Goal: Navigation & Orientation: Find specific page/section

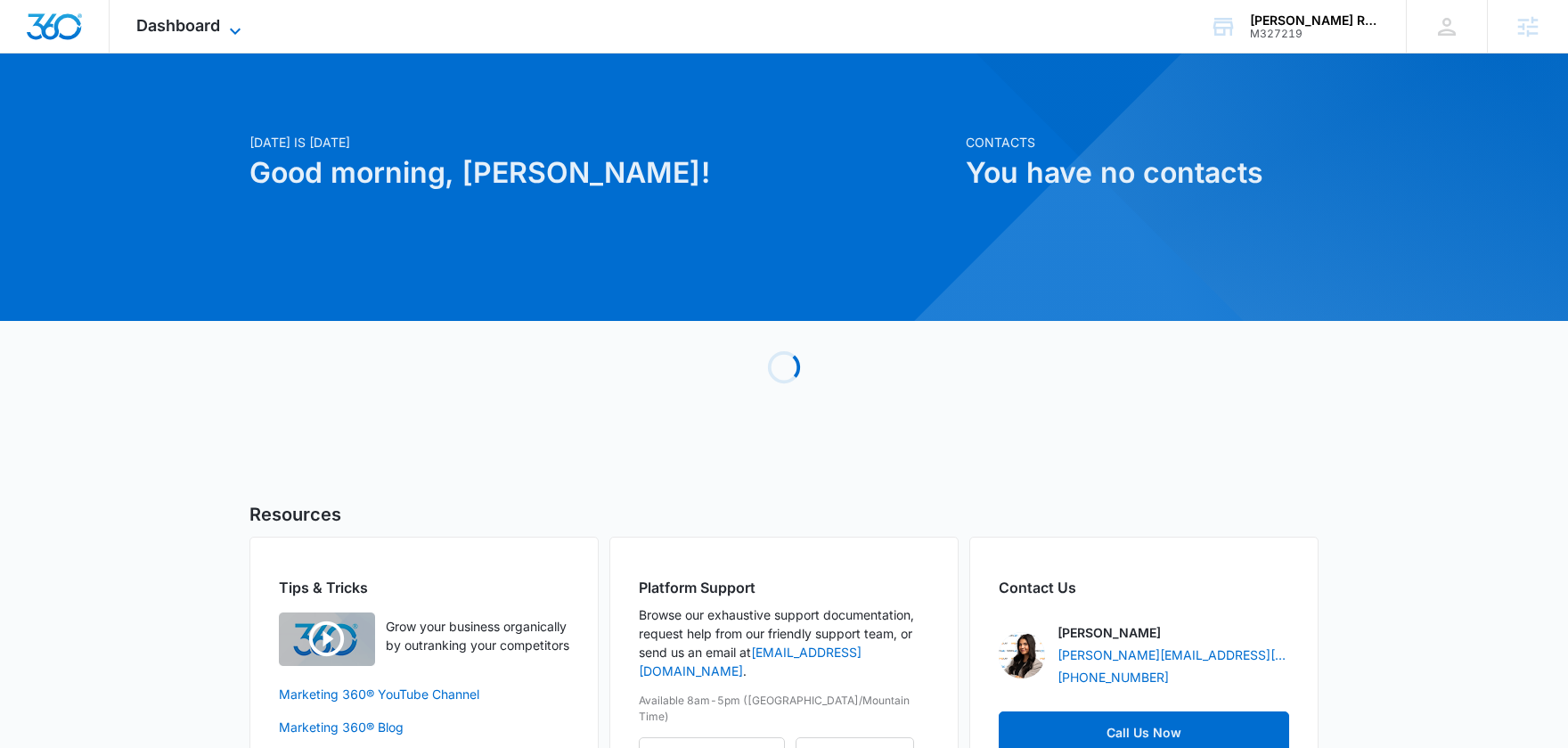
click at [150, 22] on span "Dashboard" at bounding box center [178, 25] width 84 height 19
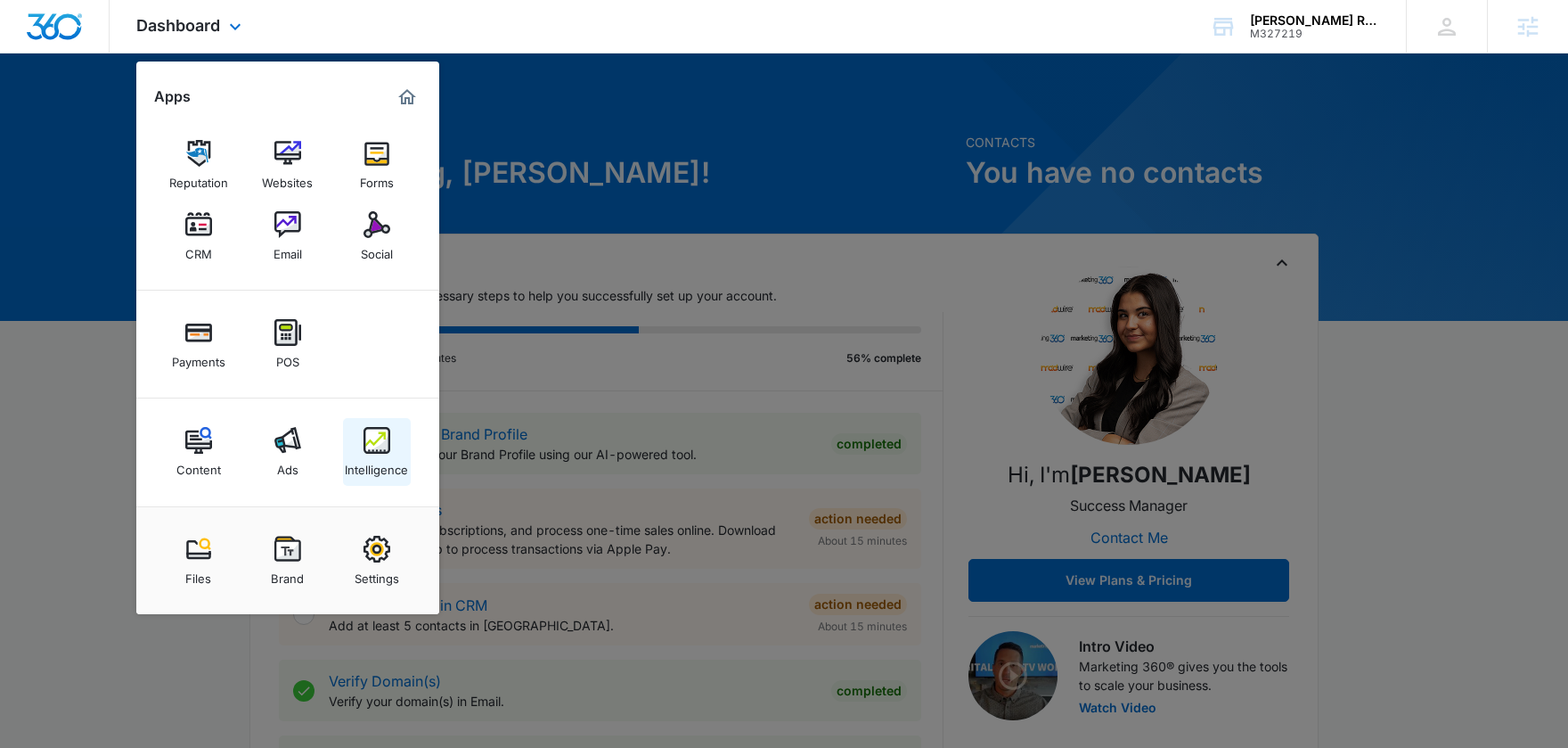
click at [374, 440] on img at bounding box center [377, 440] width 27 height 27
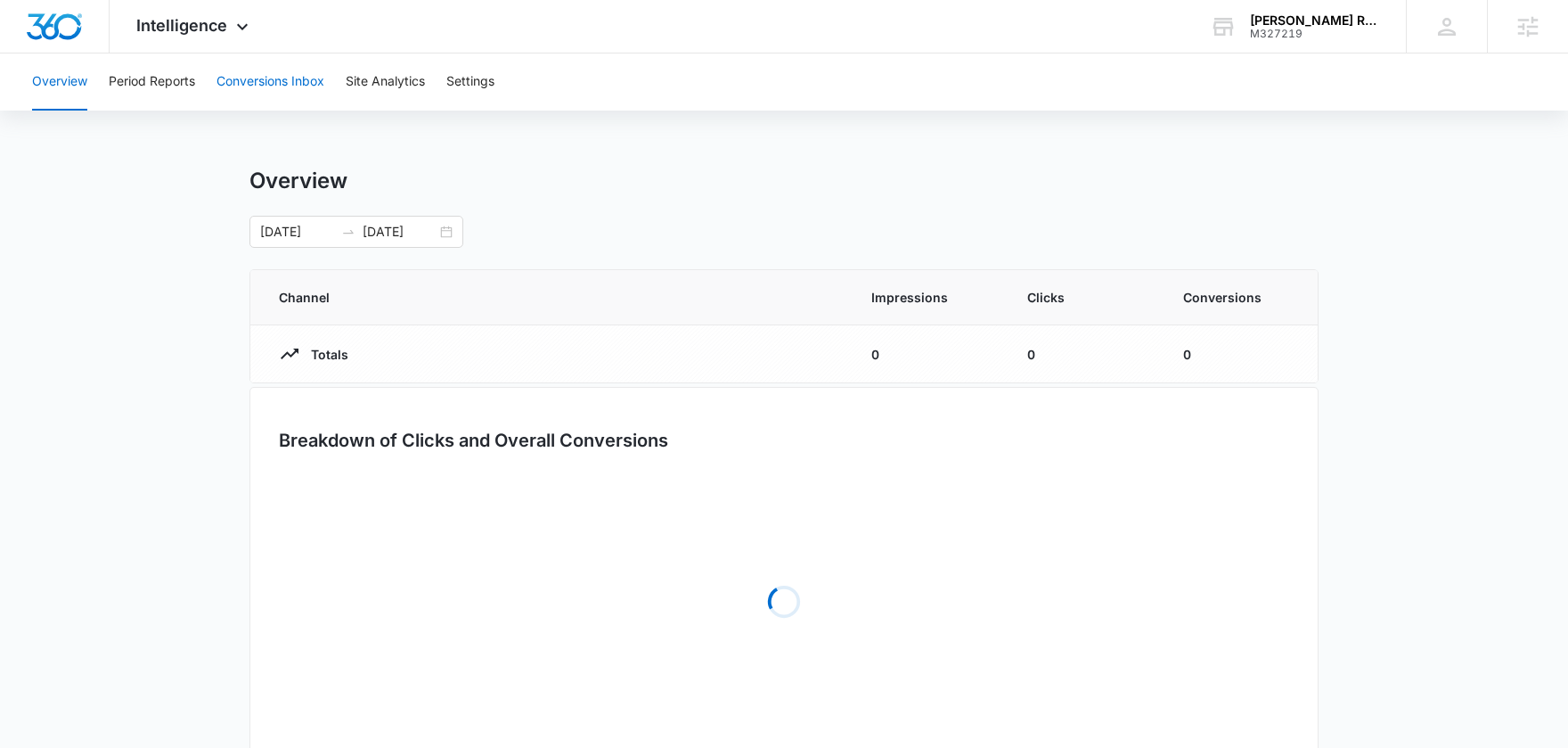
click at [292, 97] on button "Conversions Inbox" at bounding box center [270, 82] width 107 height 57
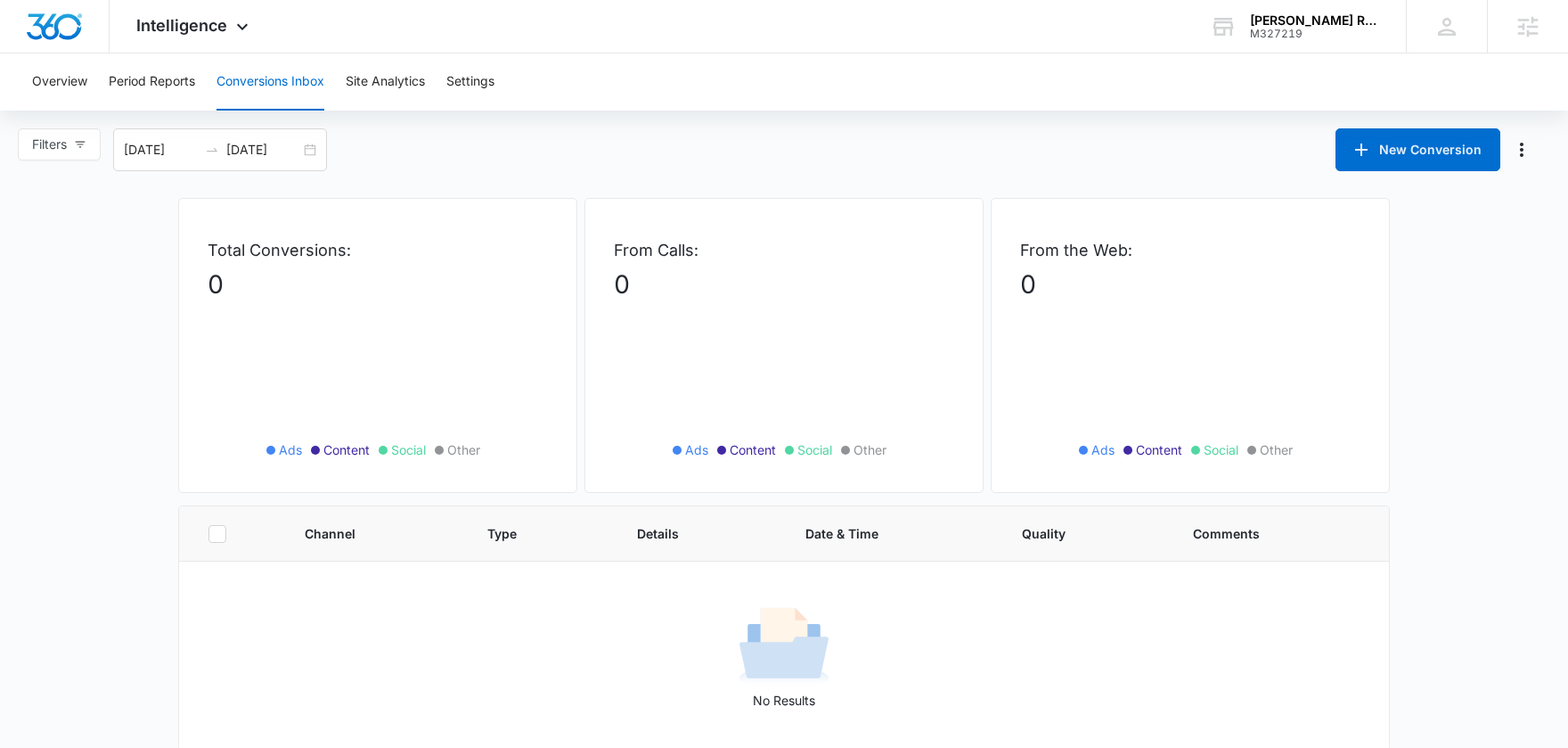
scroll to position [3, 0]
click at [58, 95] on button "Overview" at bounding box center [60, 82] width 56 height 57
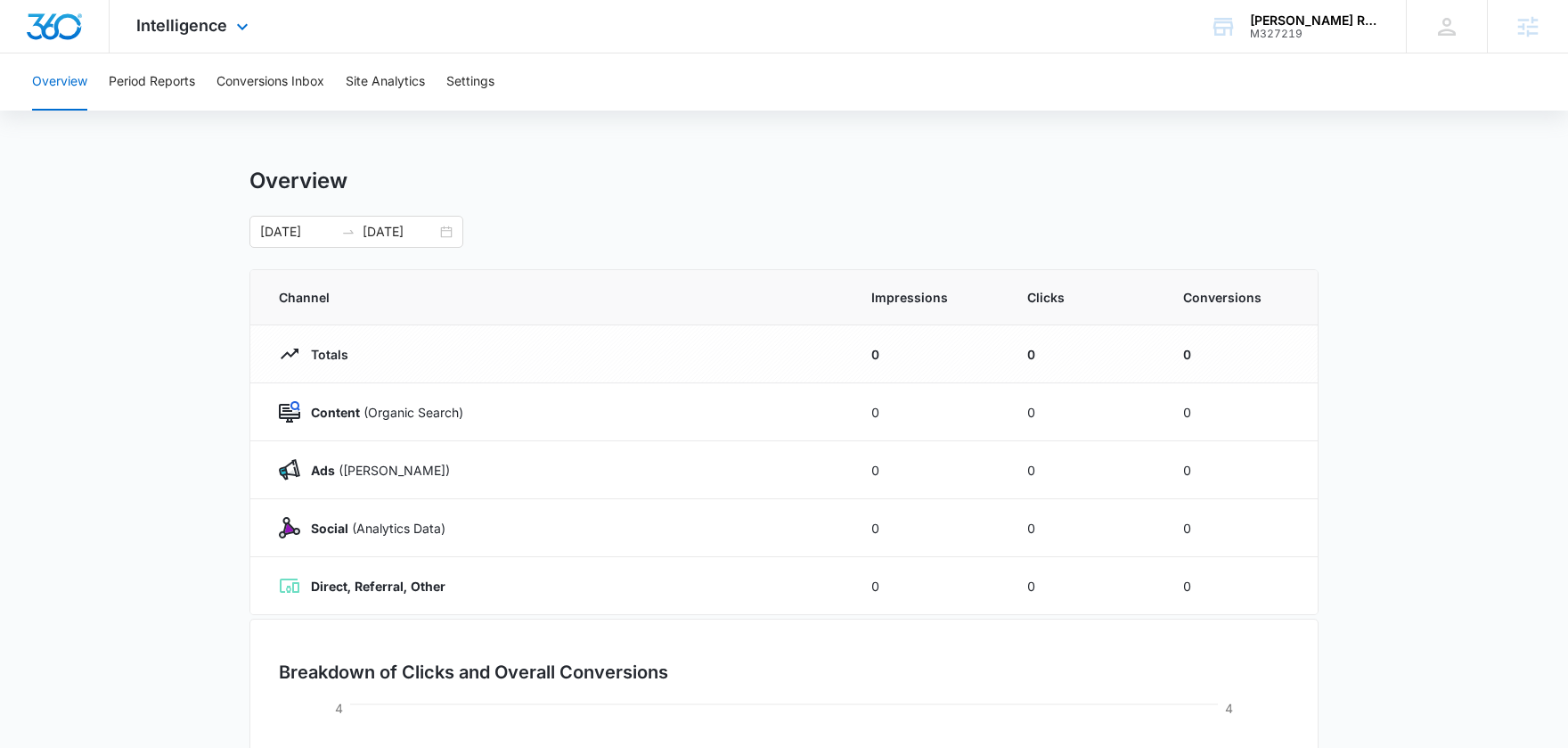
click at [178, 52] on div "Intelligence Apps Reputation Websites Forms CRM Email Social Payments POS Conte…" at bounding box center [194, 26] width 170 height 53
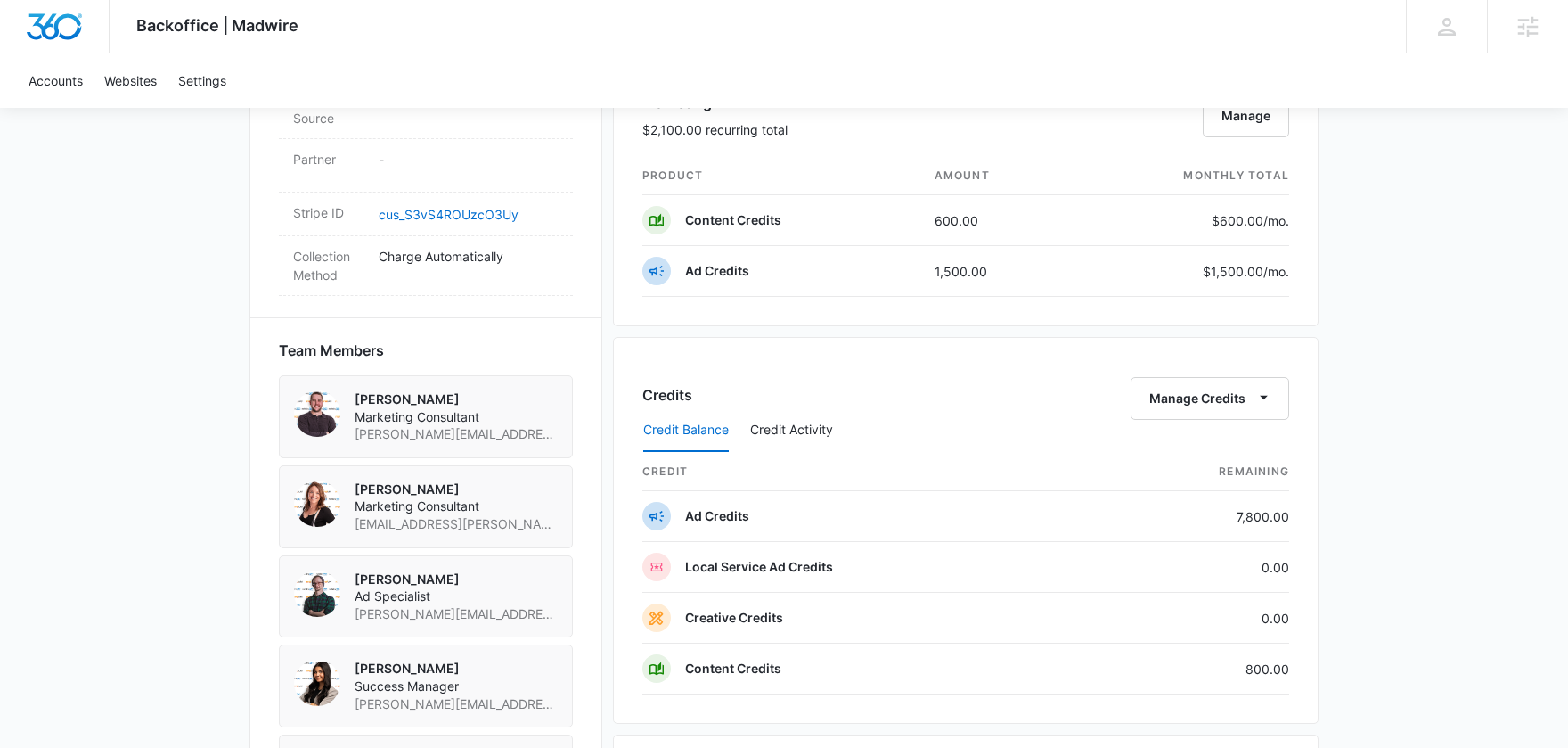
scroll to position [1111, 0]
